Goal: Find contact information: Obtain details needed to contact an individual or organization

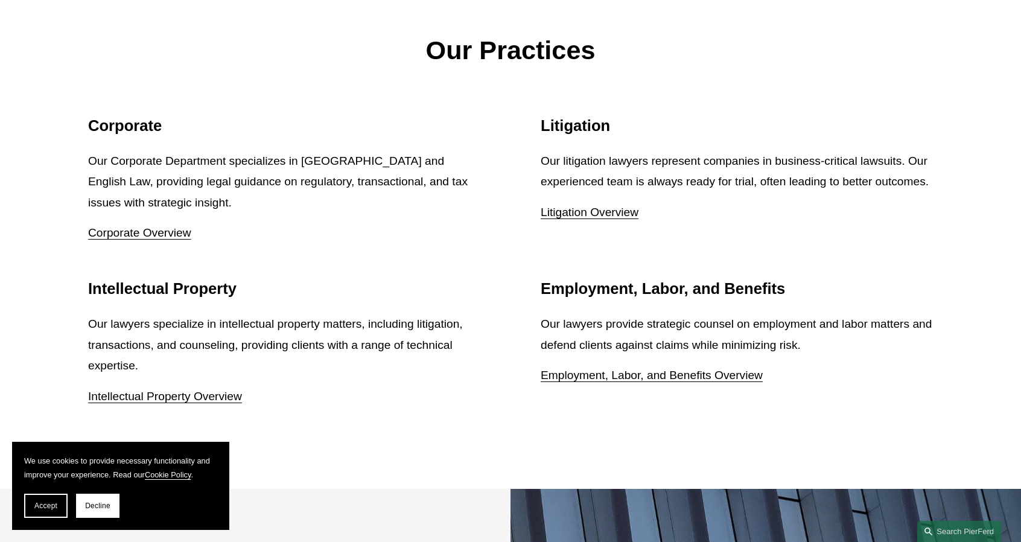
scroll to position [1509, 0]
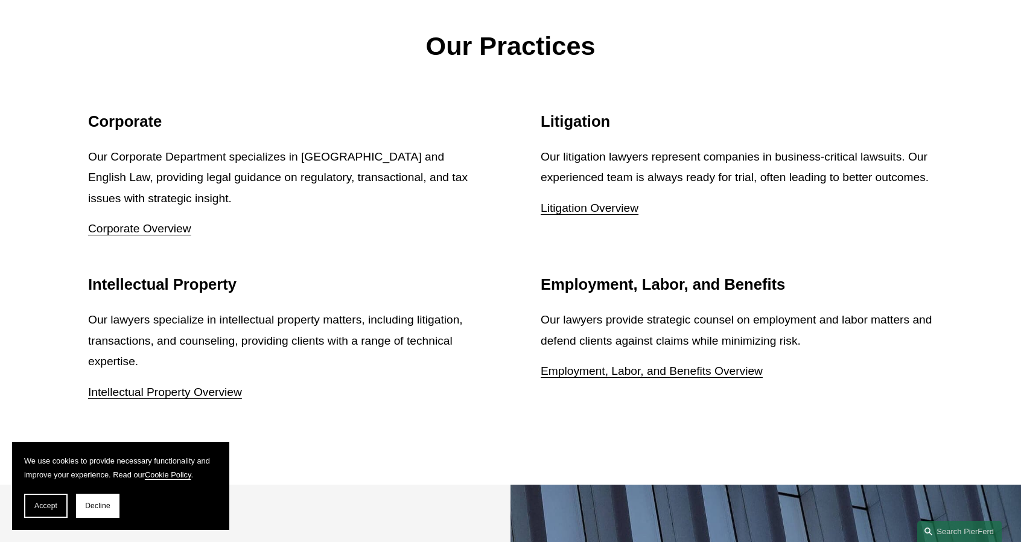
click at [191, 386] on link "Intellectual Property Overview" at bounding box center [165, 392] width 154 height 13
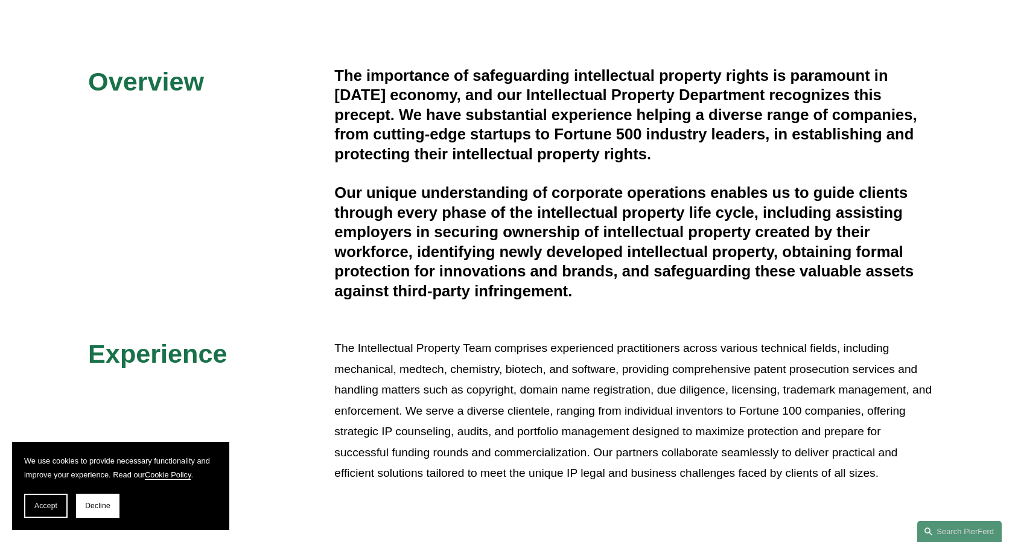
scroll to position [302, 0]
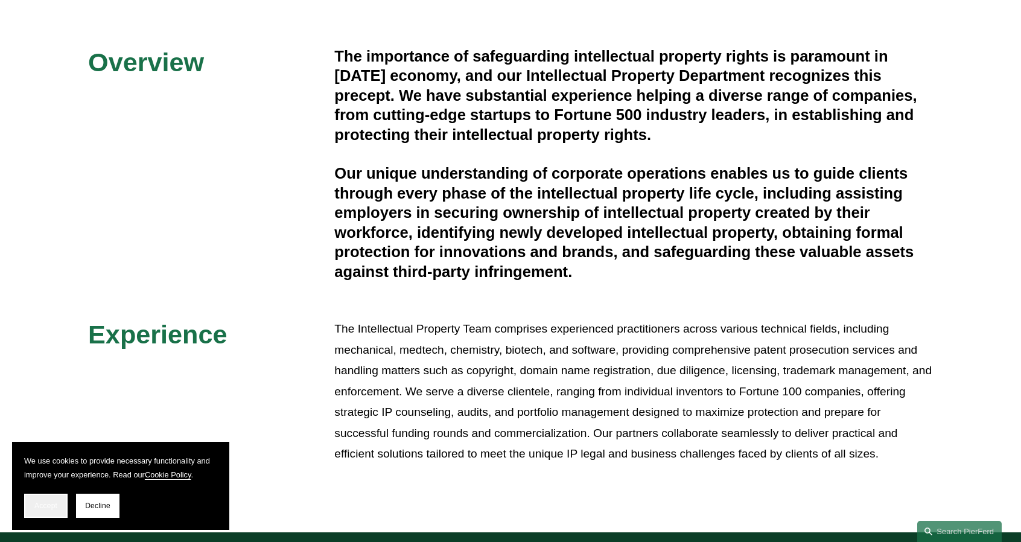
click at [43, 509] on span "Accept" at bounding box center [45, 506] width 23 height 8
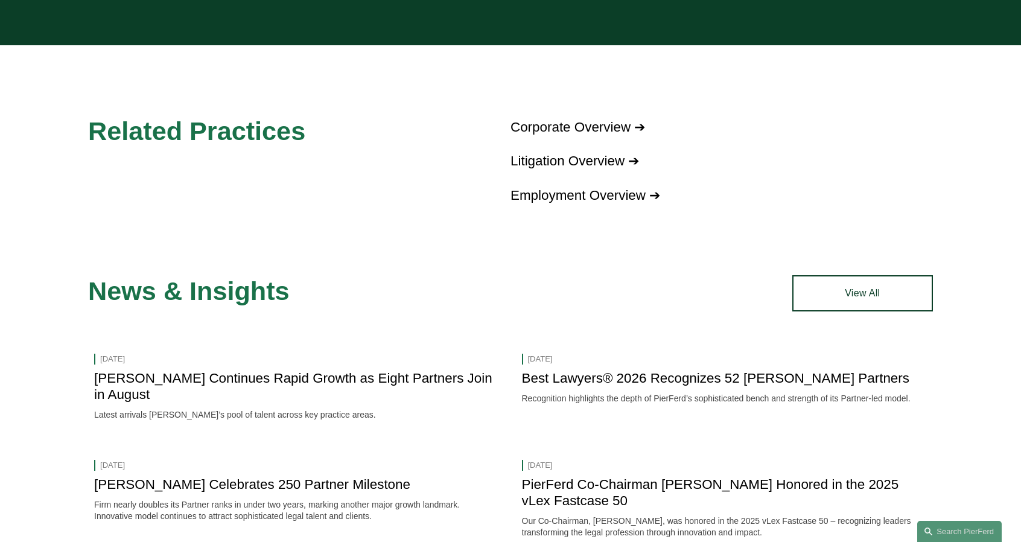
scroll to position [1448, 0]
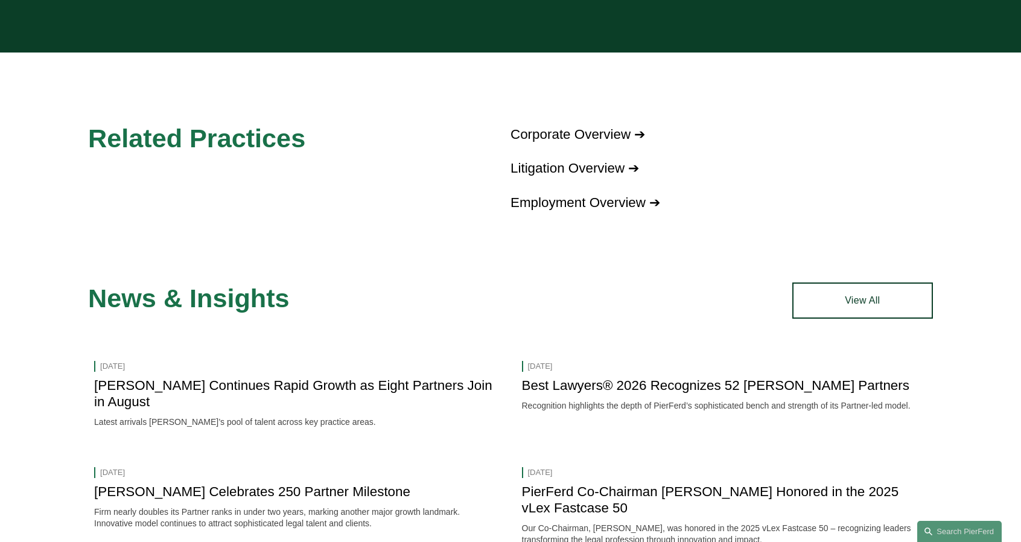
click at [584, 172] on link "Litigation Overview ➔" at bounding box center [575, 168] width 129 height 15
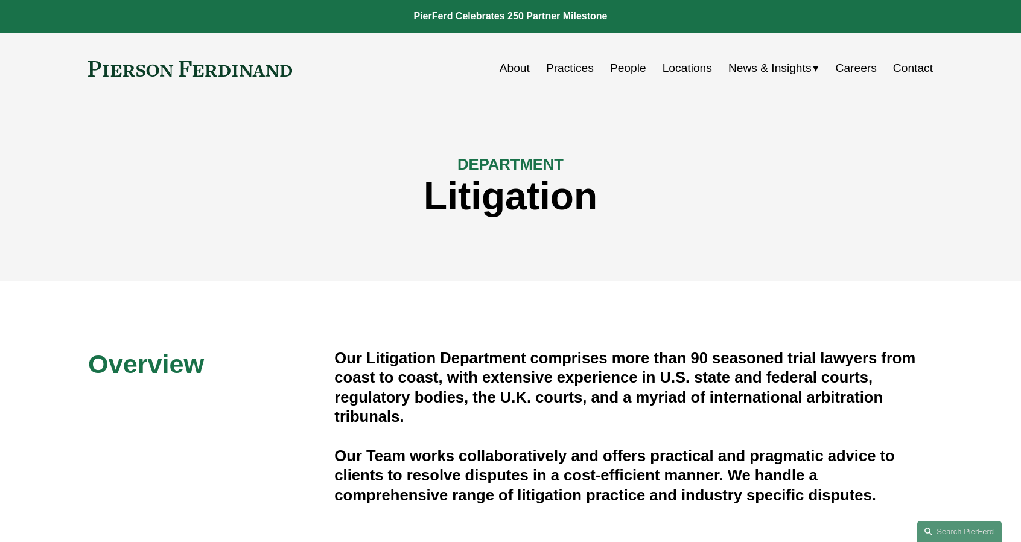
click at [619, 69] on link "People" at bounding box center [628, 68] width 36 height 23
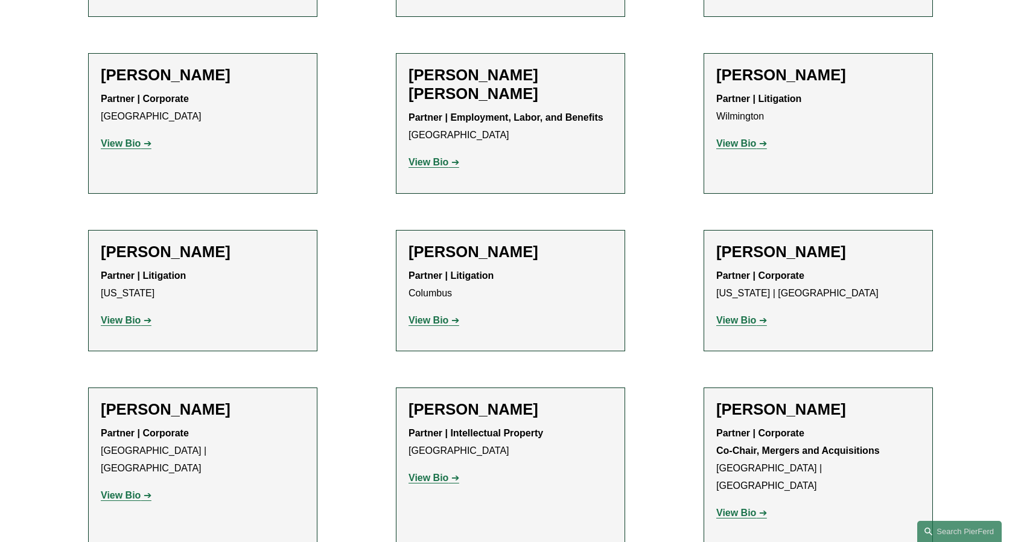
scroll to position [2716, 0]
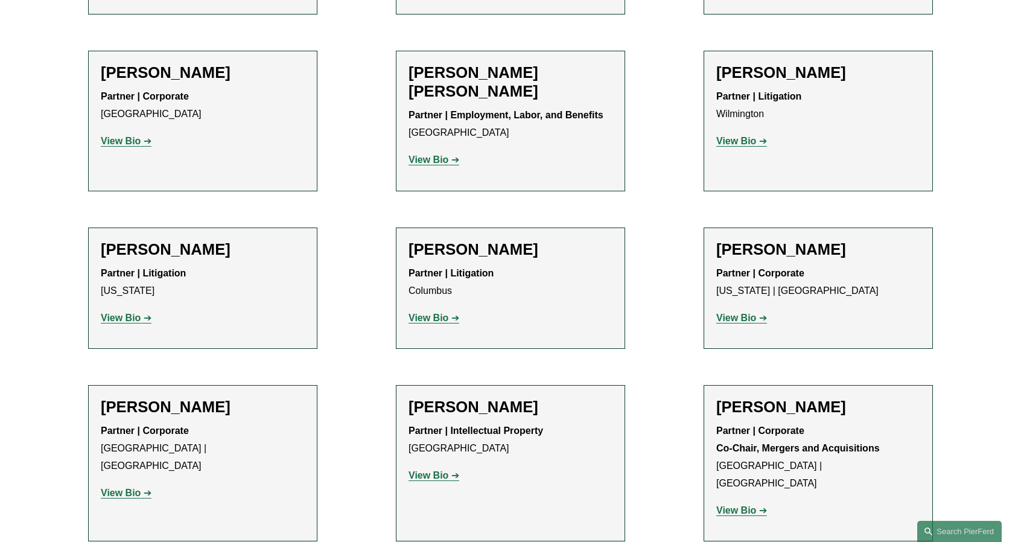
click at [413, 470] on strong "View Bio" at bounding box center [429, 475] width 40 height 10
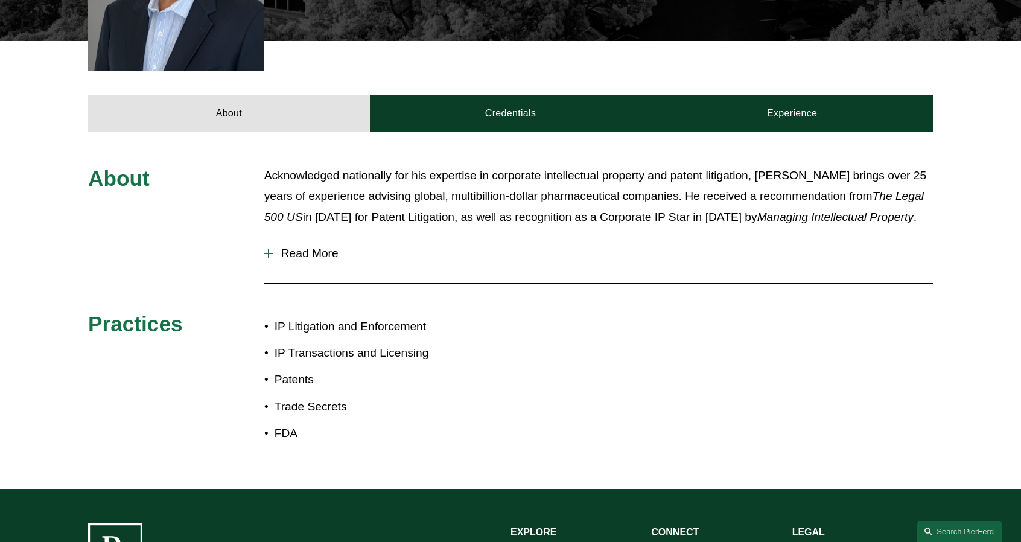
scroll to position [483, 0]
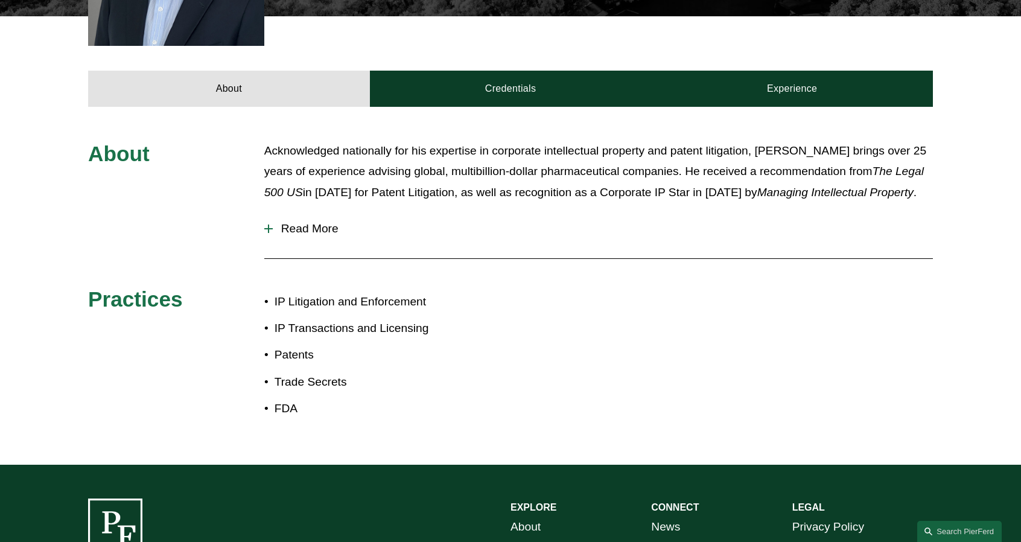
click at [314, 222] on span "Read More" at bounding box center [603, 228] width 660 height 13
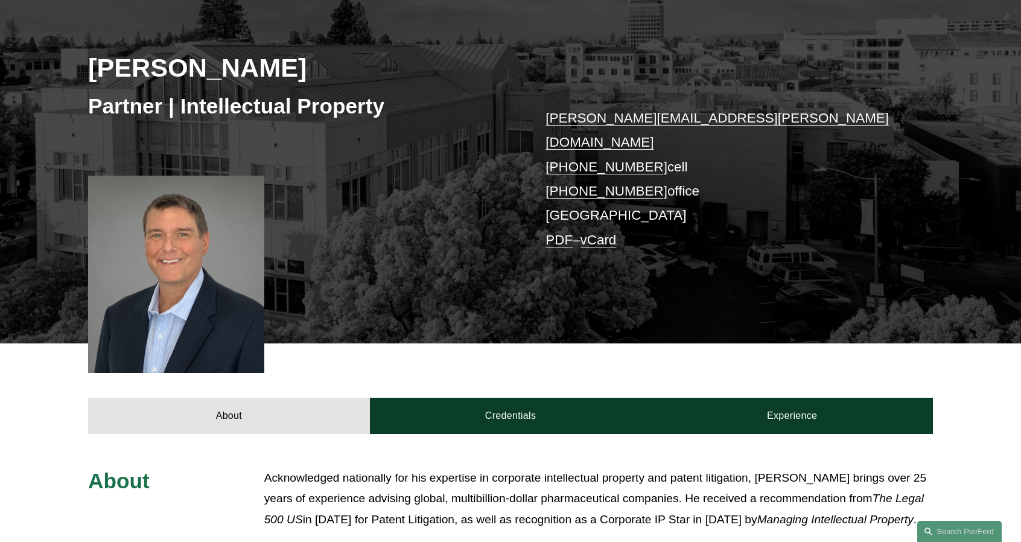
scroll to position [153, 0]
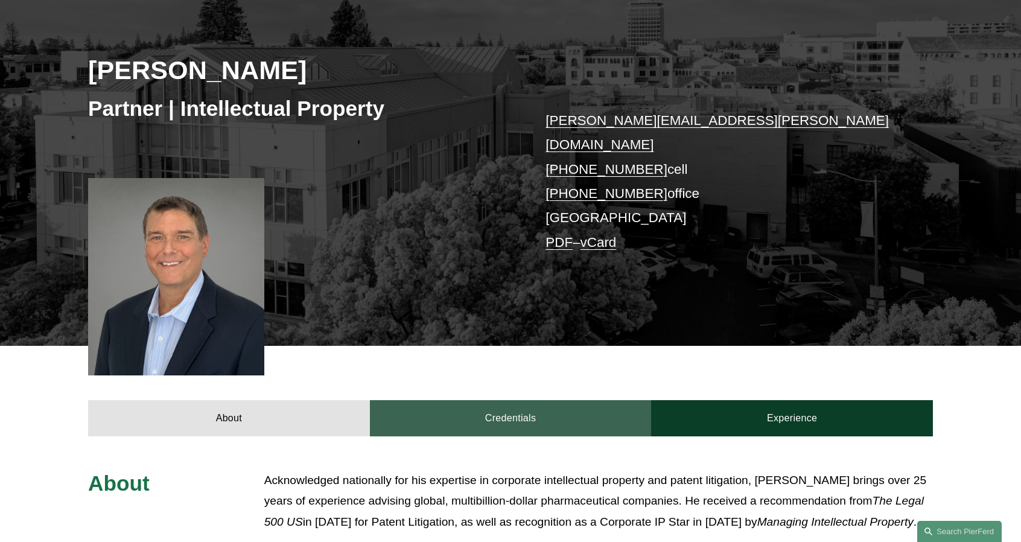
click at [511, 400] on link "Credentials" at bounding box center [511, 418] width 282 height 36
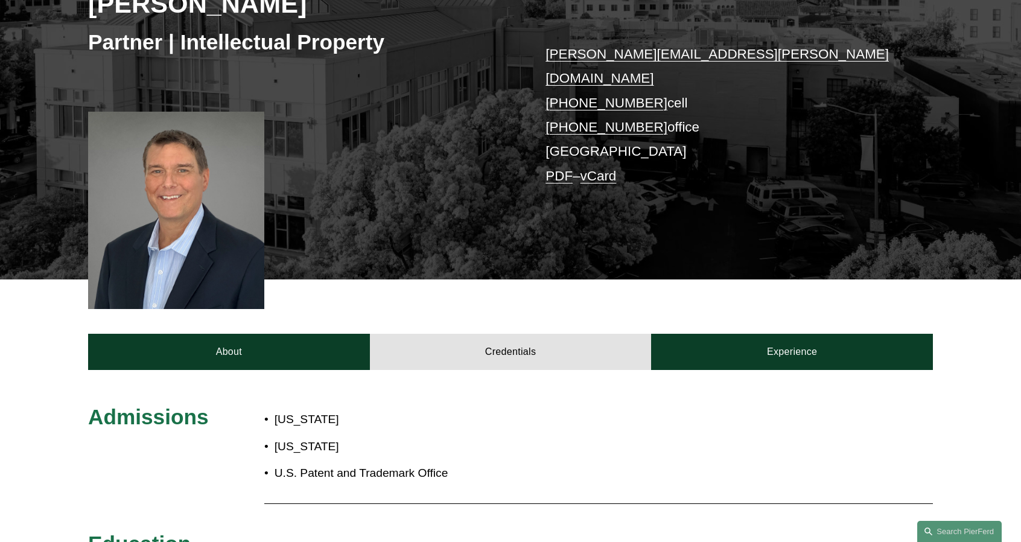
scroll to position [214, 0]
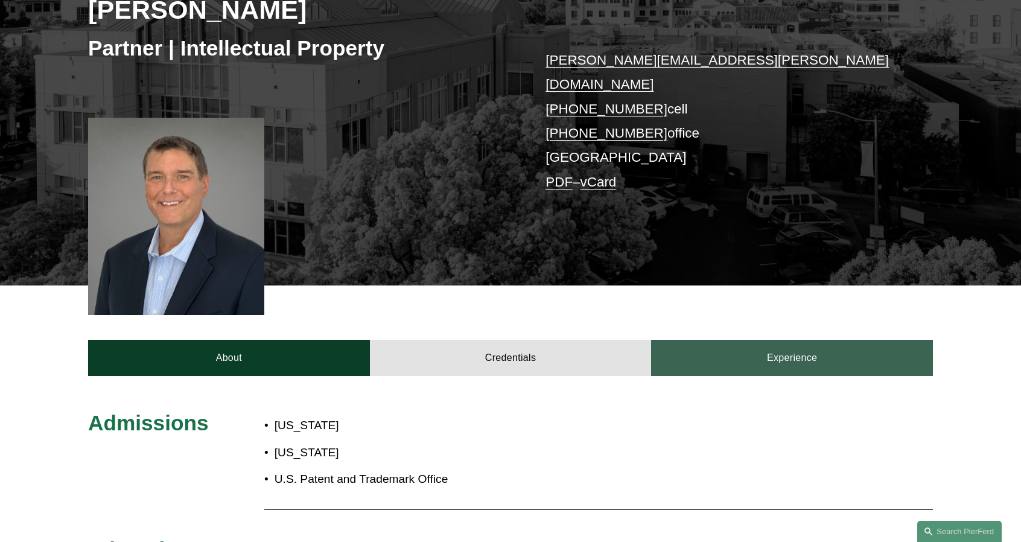
click at [820, 340] on link "Experience" at bounding box center [792, 358] width 282 height 36
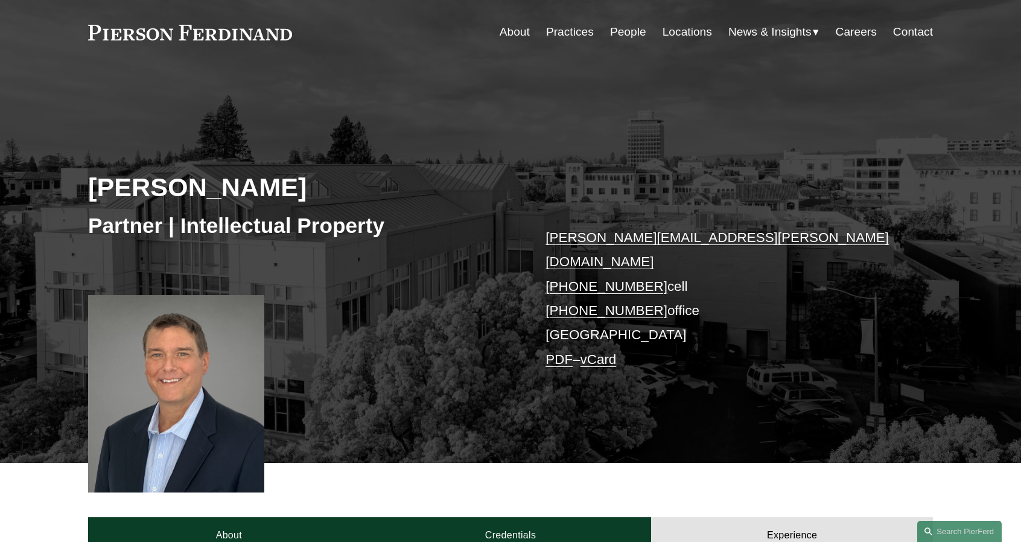
scroll to position [0, 0]
